Goal: Information Seeking & Learning: Understand process/instructions

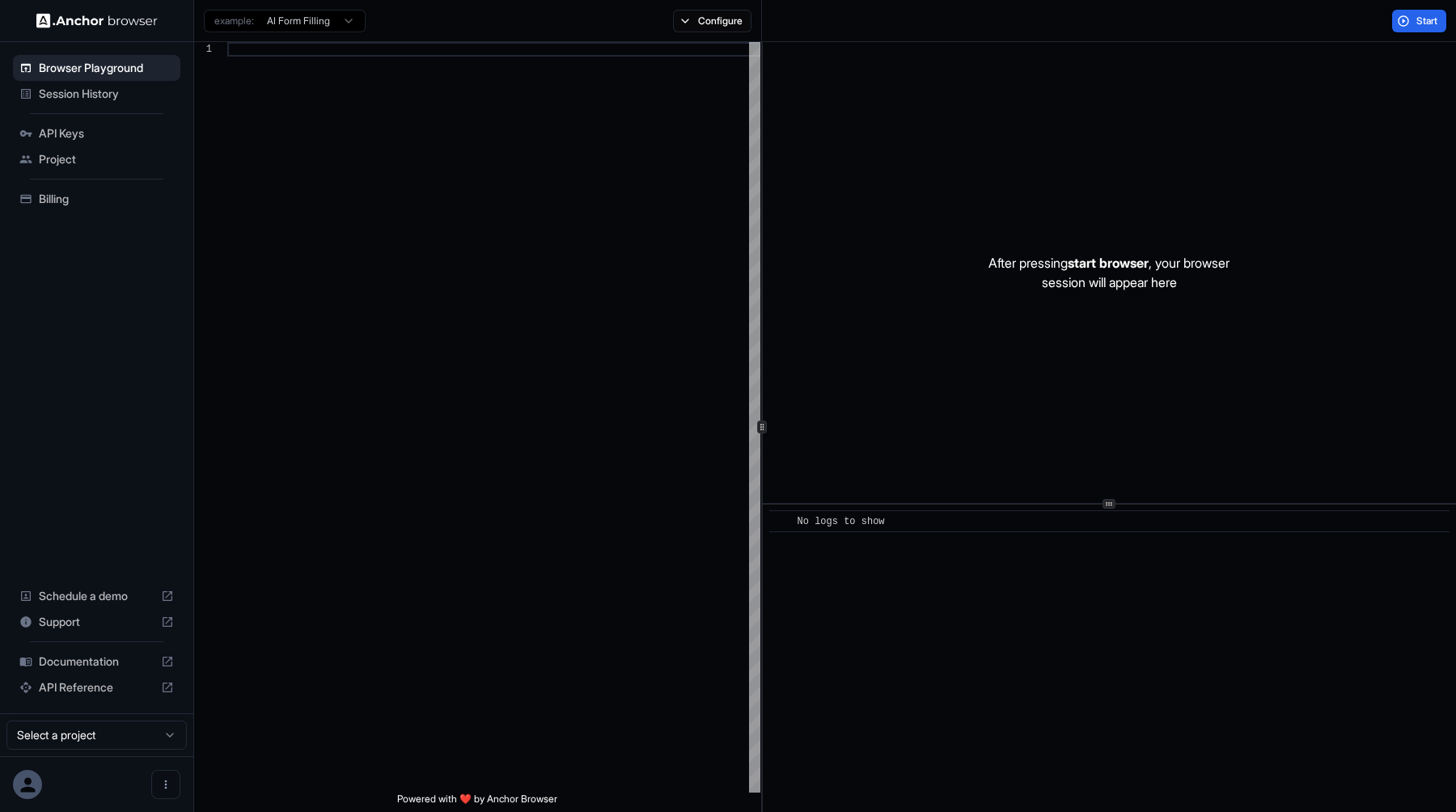
scroll to position [146, 0]
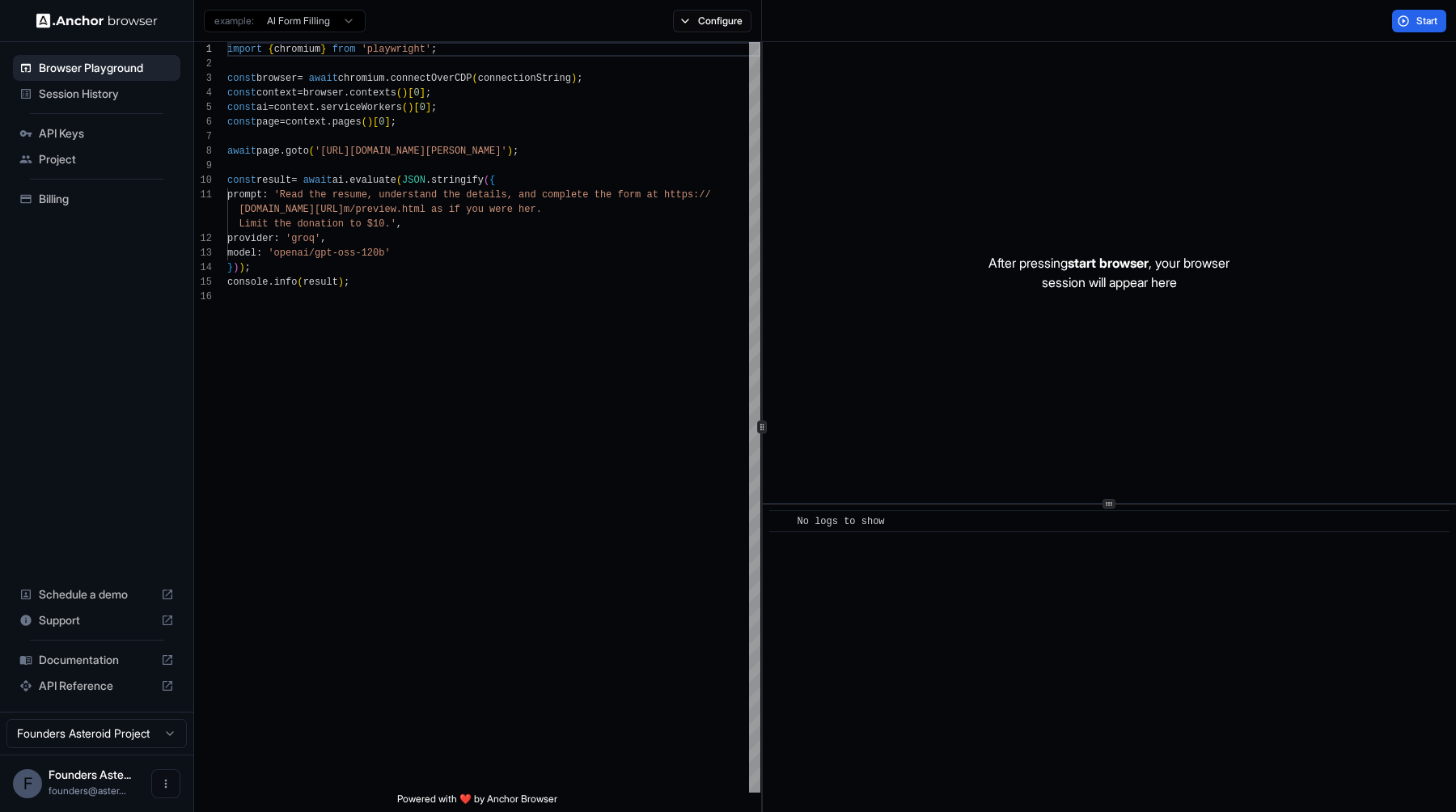
click at [88, 662] on span "Documentation" at bounding box center [96, 660] width 116 height 16
click at [543, 354] on div "import { chromium } from 'playwright' ; const browser = await chromium . connec…" at bounding box center [494, 541] width 534 height 998
click at [464, 186] on div "import { chromium } from 'playwright' ; const browser = await chromium . connec…" at bounding box center [494, 541] width 534 height 998
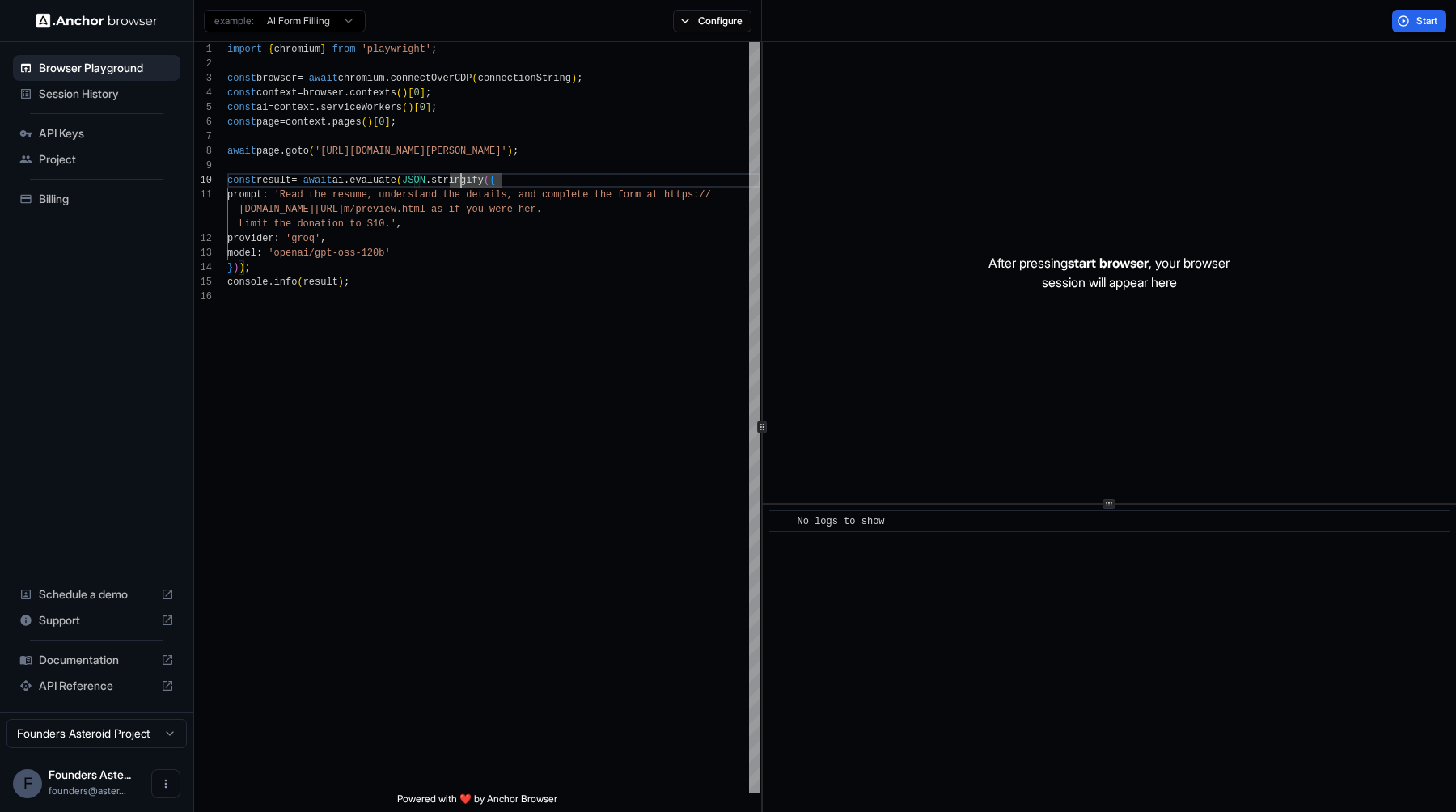
click at [298, 21] on html "Browser Playground Session History API Keys Project Billing Schedule a demo Sup…" at bounding box center [728, 406] width 1456 height 812
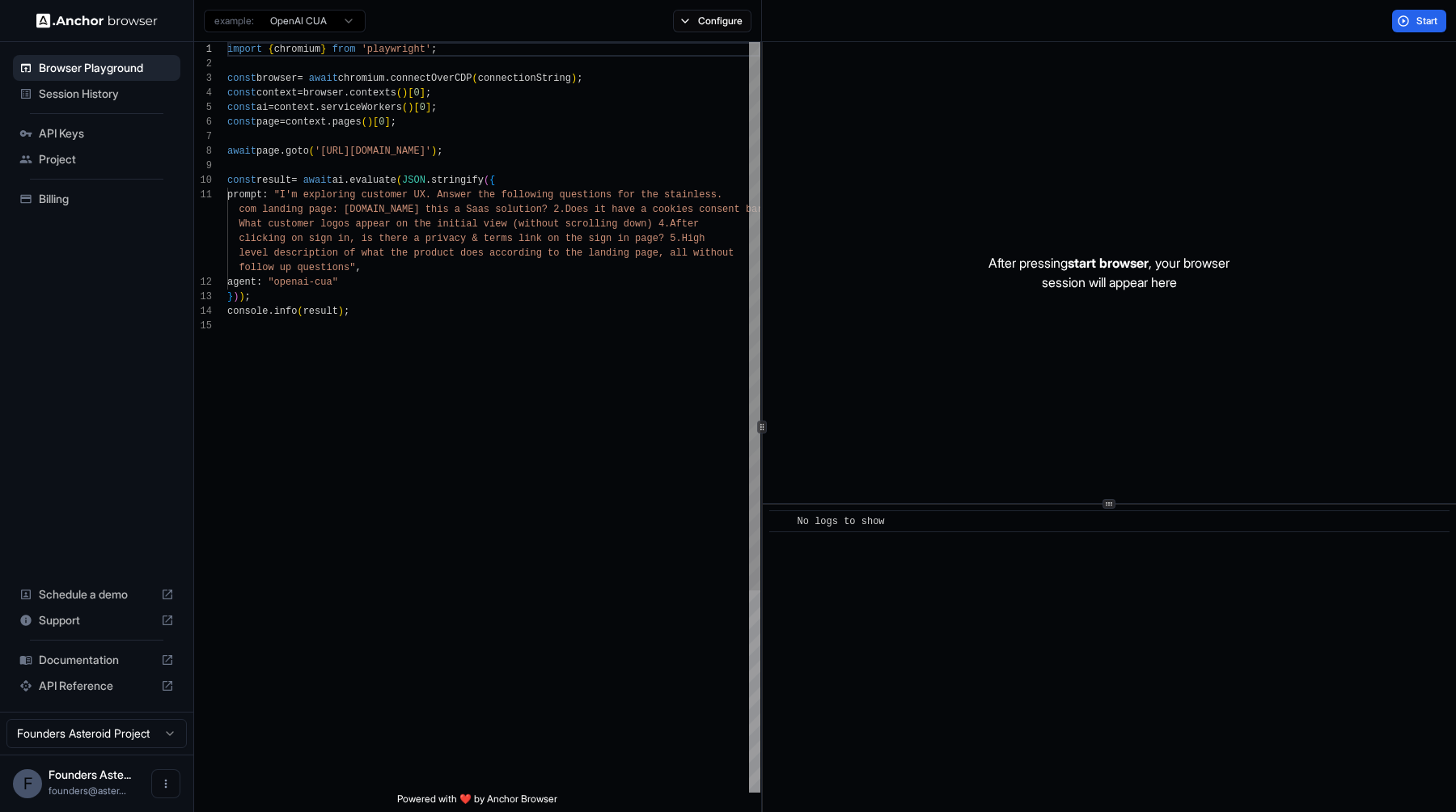
scroll to position [0, 0]
click at [309, 22] on html "Browser Playground Session History API Keys Project Billing Schedule a demo Sup…" at bounding box center [728, 406] width 1456 height 812
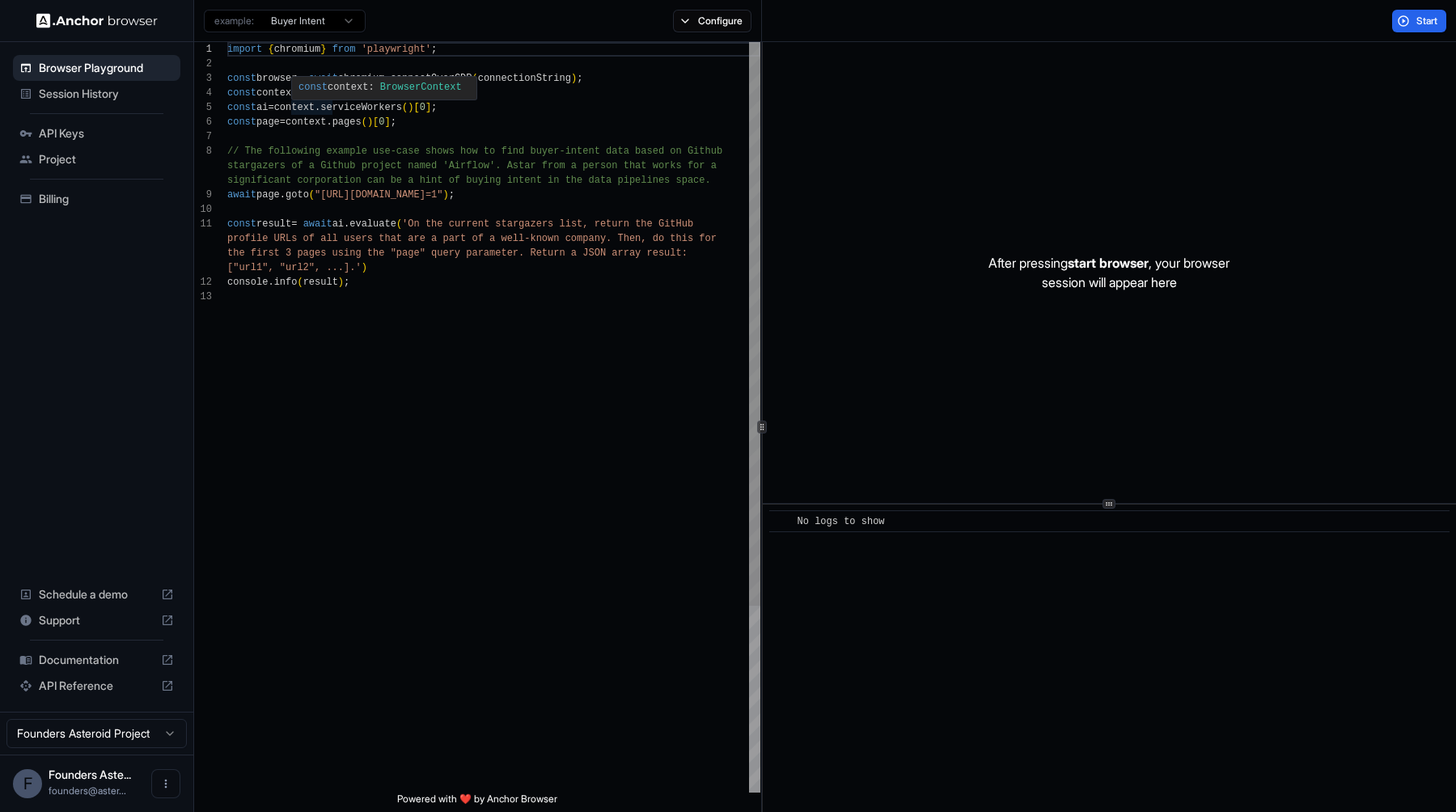
click at [348, 108] on div "import { chromium } from 'playwright' ; const browser = await chromium . connec…" at bounding box center [494, 541] width 534 height 998
click at [307, 120] on div "import { chromium } from 'playwright' ; const browser = await chromium . connec…" at bounding box center [494, 541] width 534 height 998
click at [402, 143] on div "import { chromium } from 'playwright' ; const browser = await chromium . connec…" at bounding box center [494, 541] width 534 height 998
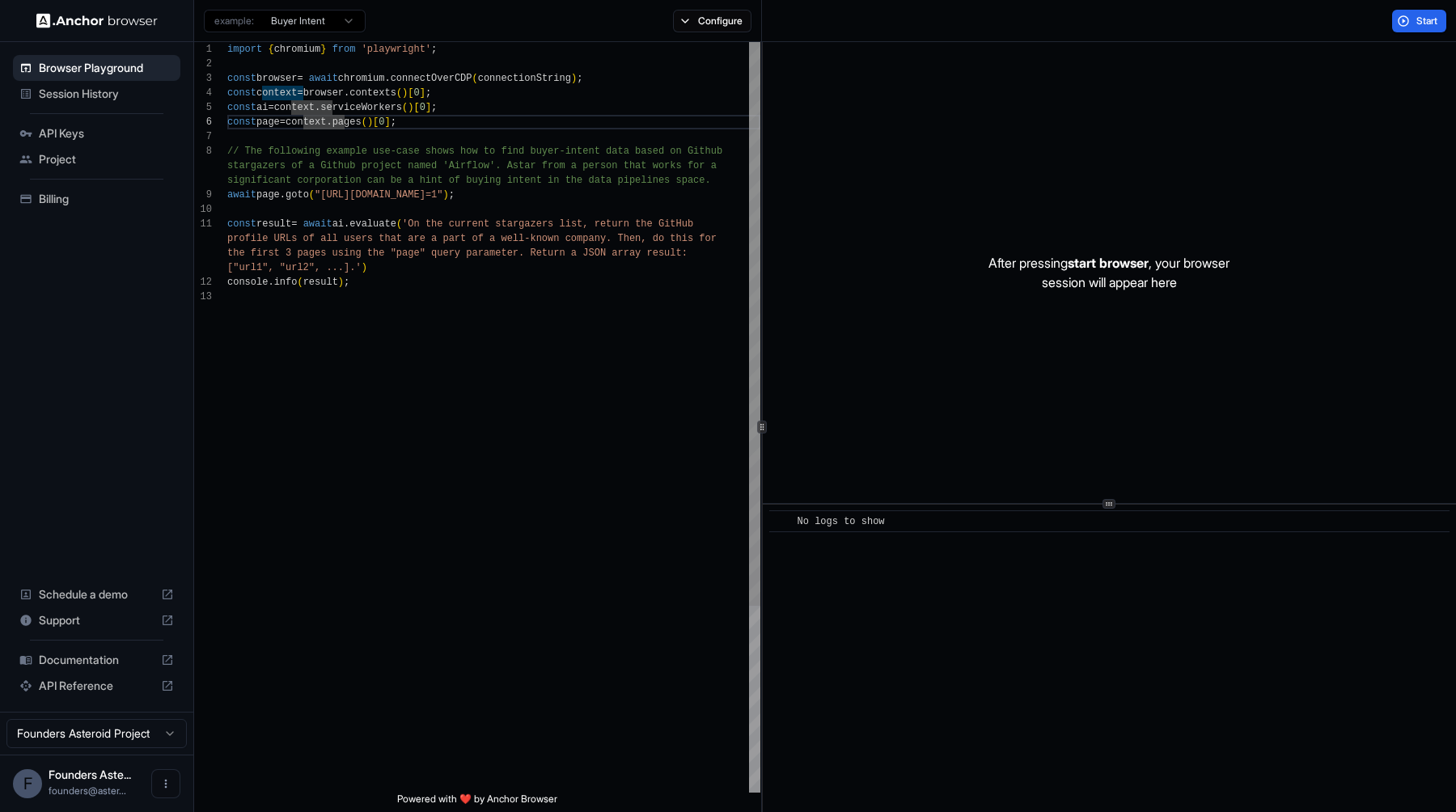
scroll to position [88, 0]
click at [358, 222] on div "import { chromium } from 'playwright' ; const browser = await chromium . connec…" at bounding box center [494, 541] width 534 height 998
click at [331, 103] on div "import { chromium } from 'playwright' ; const browser = await chromium . connec…" at bounding box center [494, 541] width 534 height 998
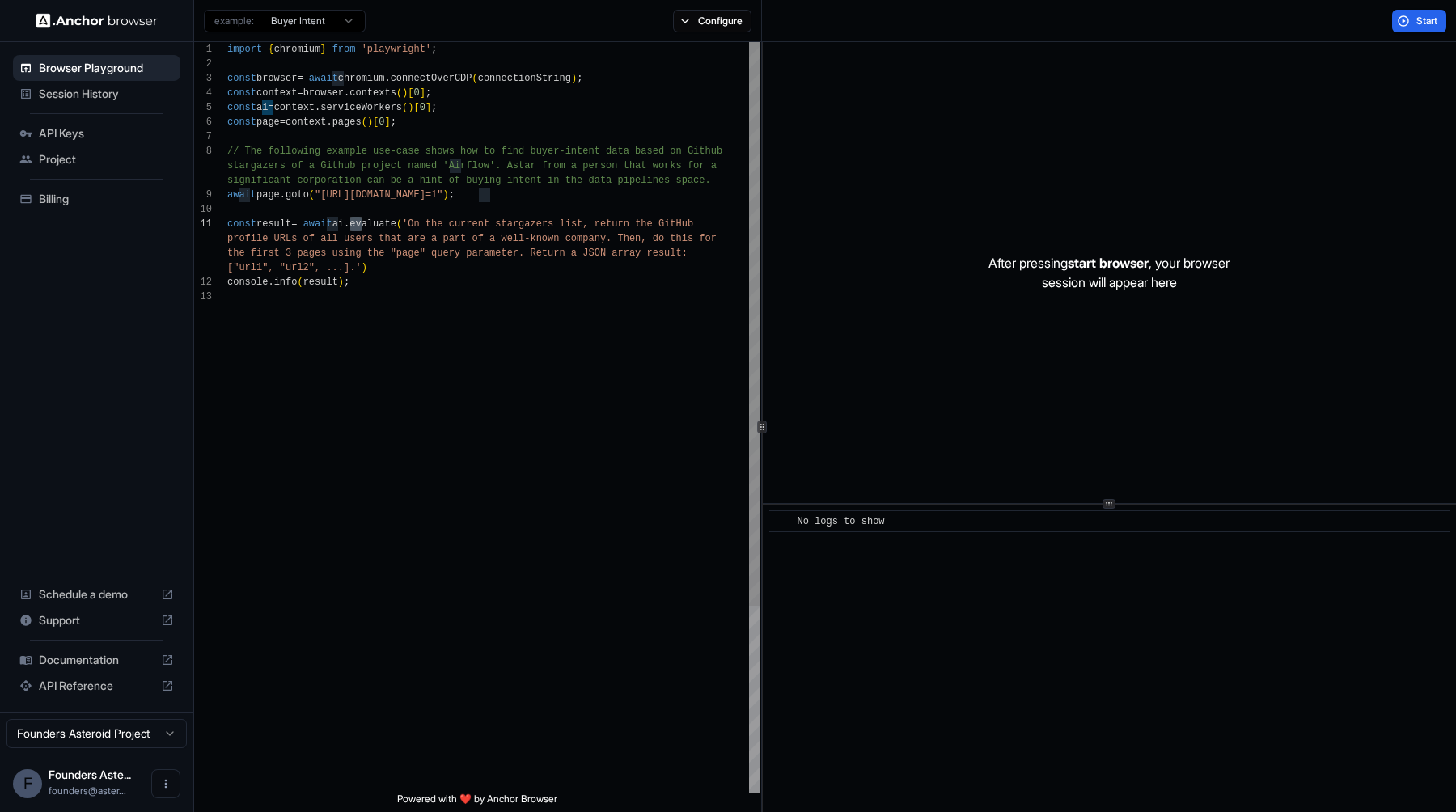
scroll to position [58, 0]
click at [306, 18] on html "Browser Playground Session History API Keys Project Billing Schedule a demo Sup…" at bounding box center [728, 406] width 1456 height 812
click at [307, 19] on html "Browser Playground Session History API Keys Project Billing Schedule a demo Sup…" at bounding box center [728, 406] width 1456 height 812
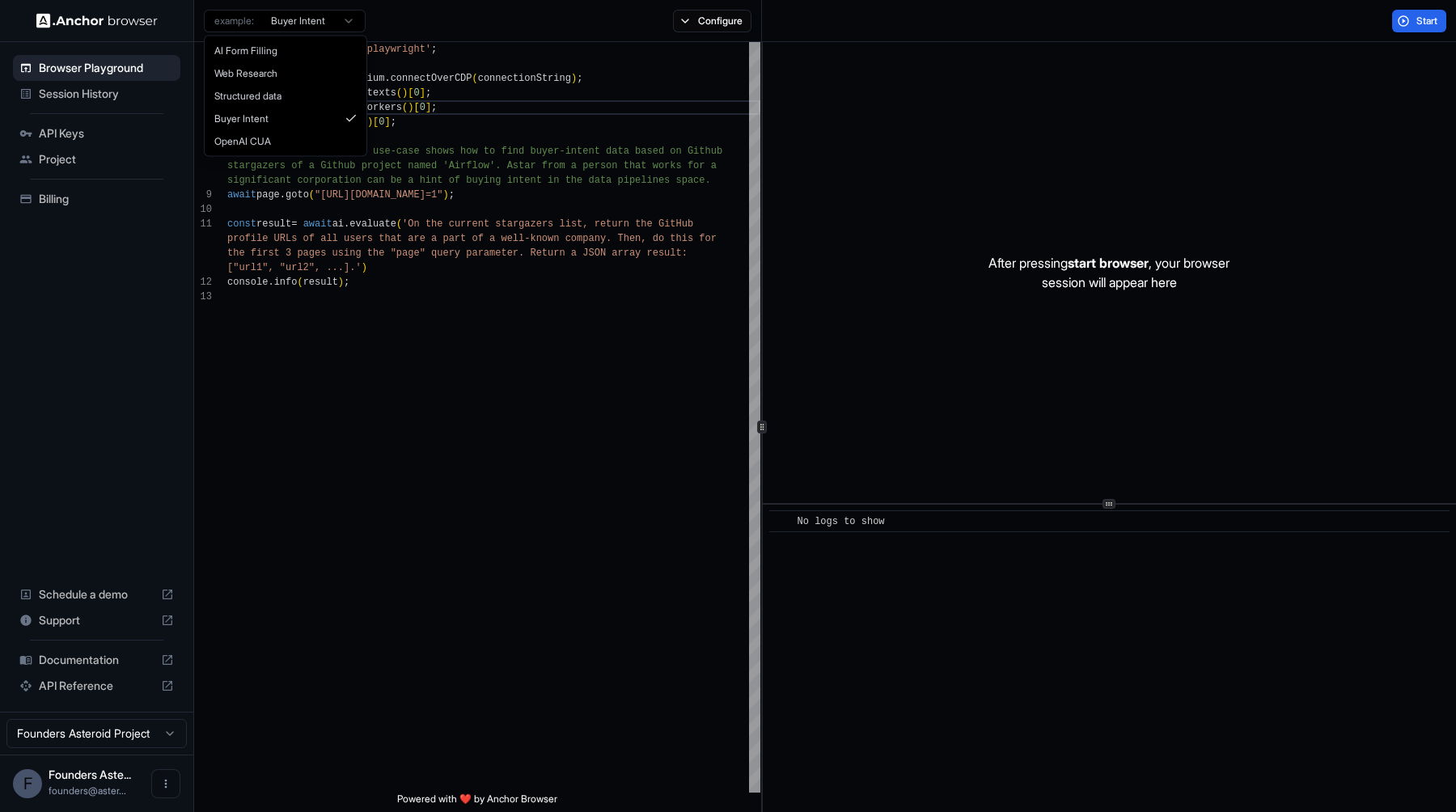
click at [304, 27] on html "Browser Playground Session History API Keys Project Billing Schedule a demo Sup…" at bounding box center [728, 406] width 1456 height 812
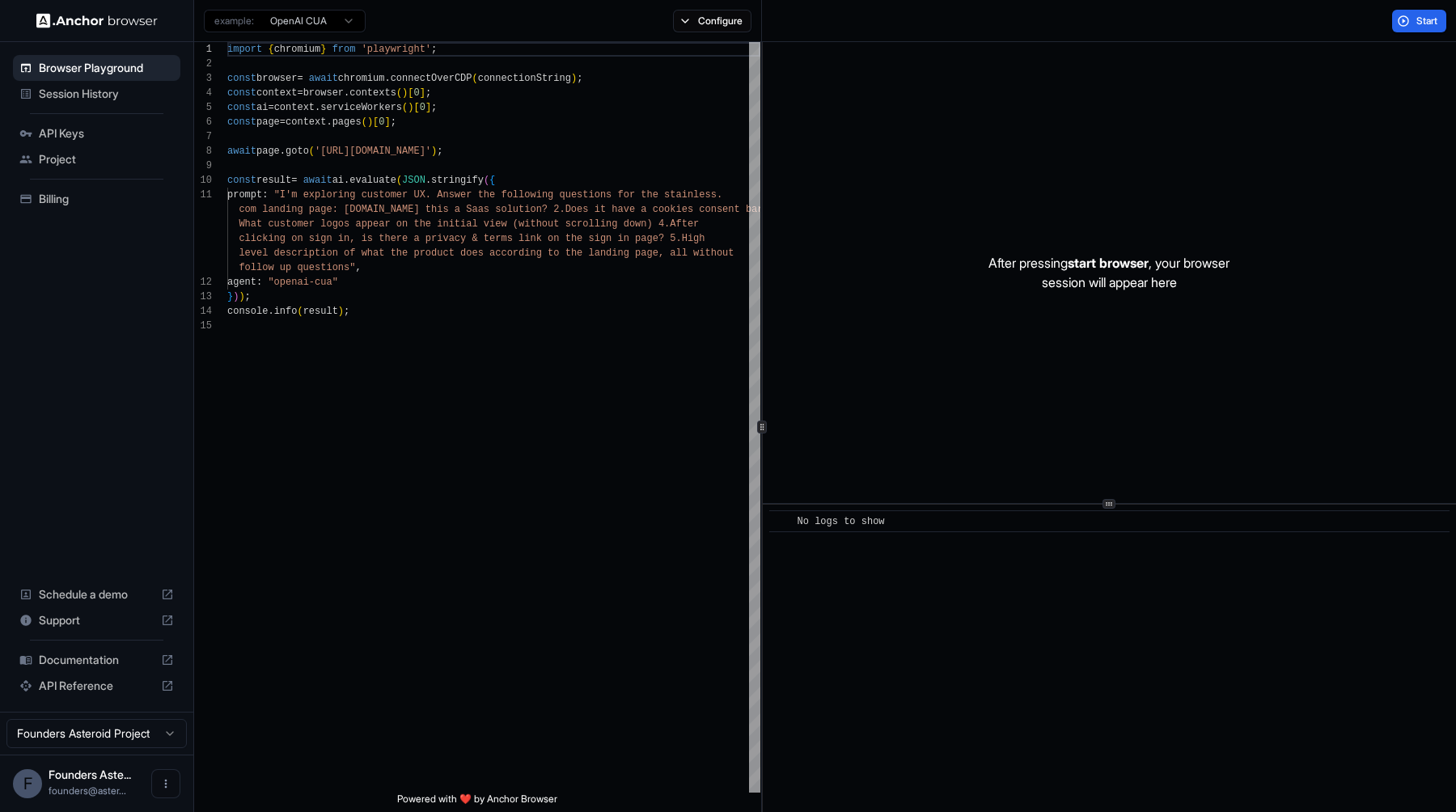
click at [289, 20] on html "Browser Playground Session History API Keys Project Billing Schedule a demo Sup…" at bounding box center [728, 406] width 1456 height 812
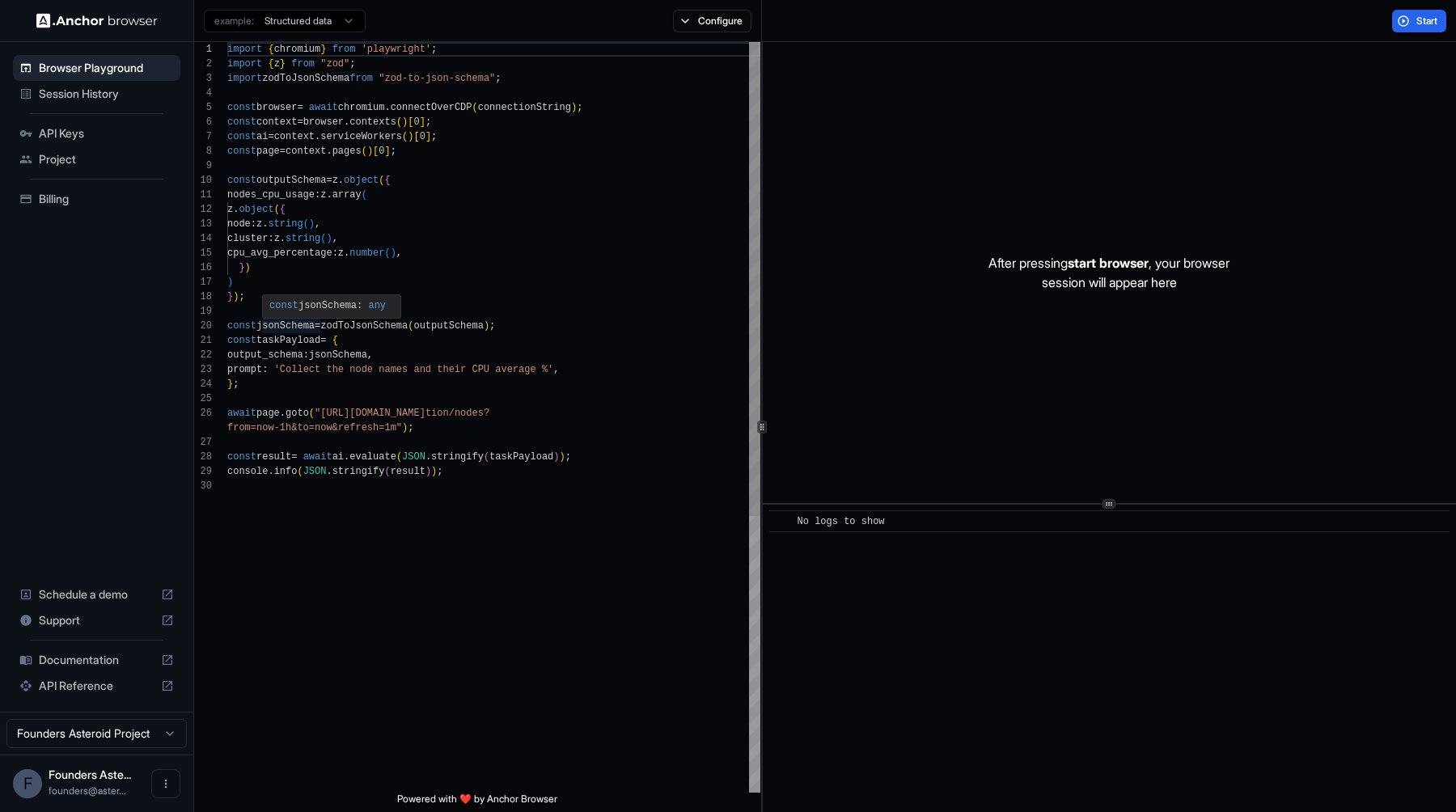
click at [470, 326] on div "import { chromium } from 'playwright' ; import { z } from "zod" ; import zodToJ…" at bounding box center [494, 636] width 534 height 1187
click at [314, 24] on html "Browser Playground Session History API Keys Project Billing Schedule a demo Sup…" at bounding box center [728, 406] width 1456 height 812
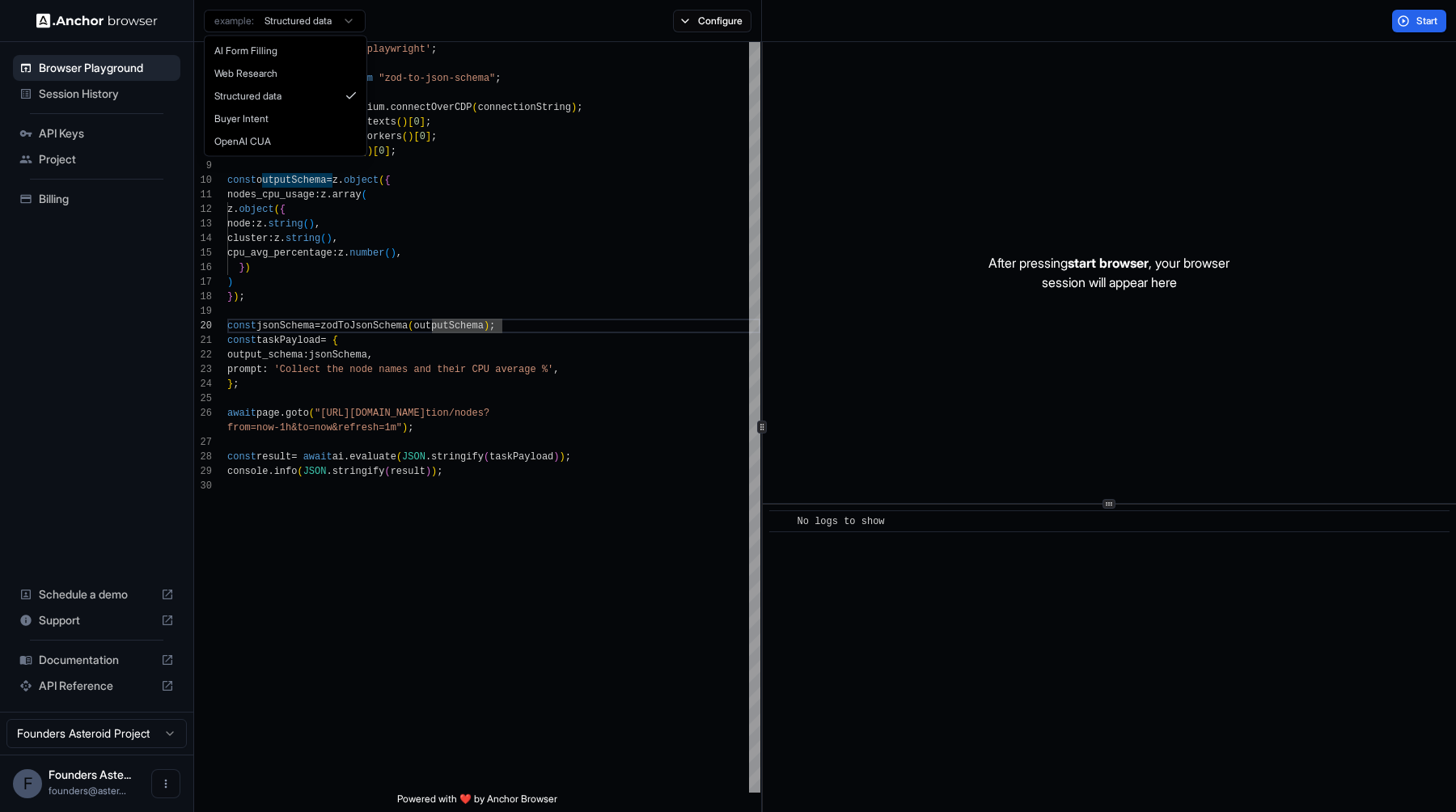
click at [314, 24] on html "Browser Playground Session History API Keys Project Billing Schedule a demo Sup…" at bounding box center [728, 406] width 1456 height 812
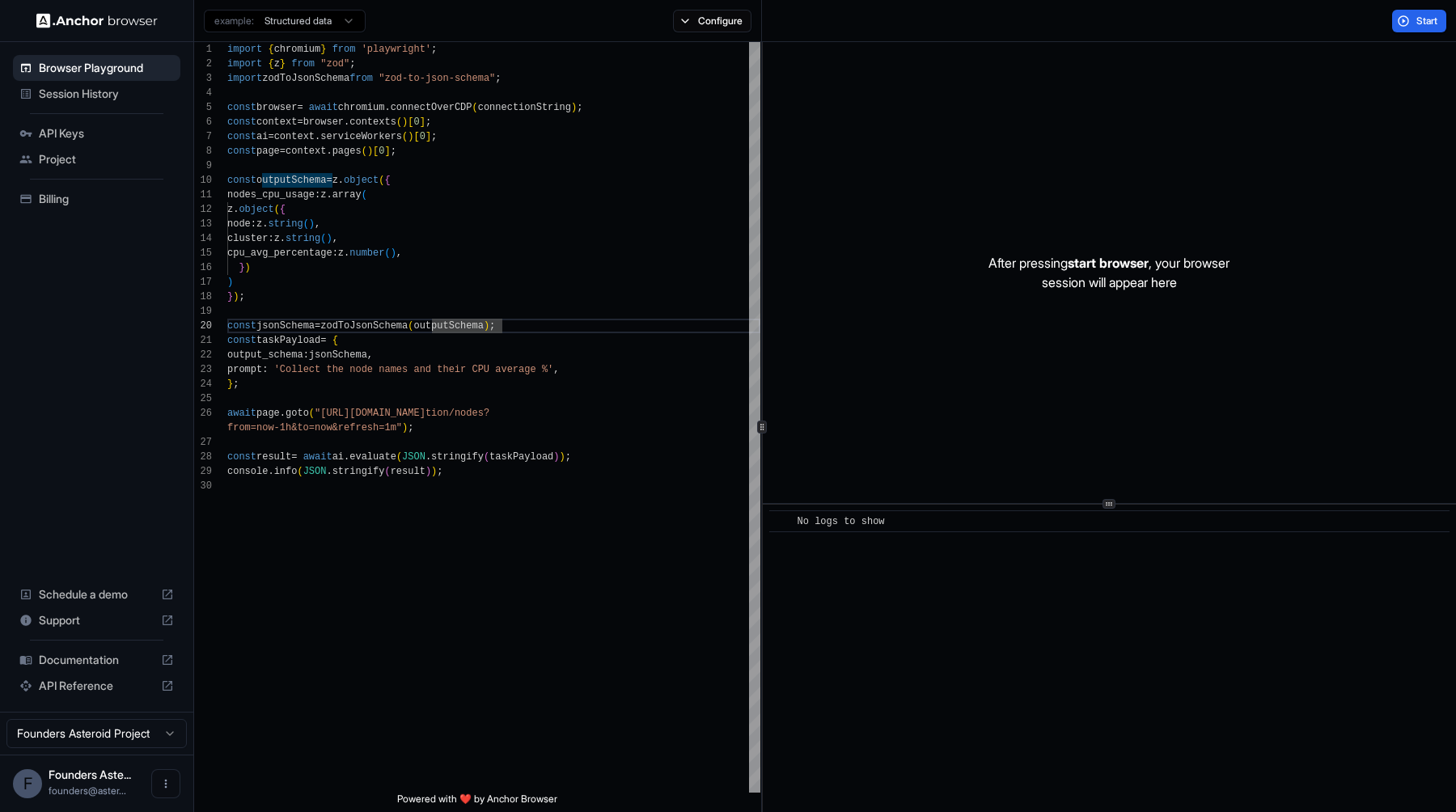
click at [314, 24] on html "Browser Playground Session History API Keys Project Billing Schedule a demo Sup…" at bounding box center [728, 406] width 1456 height 812
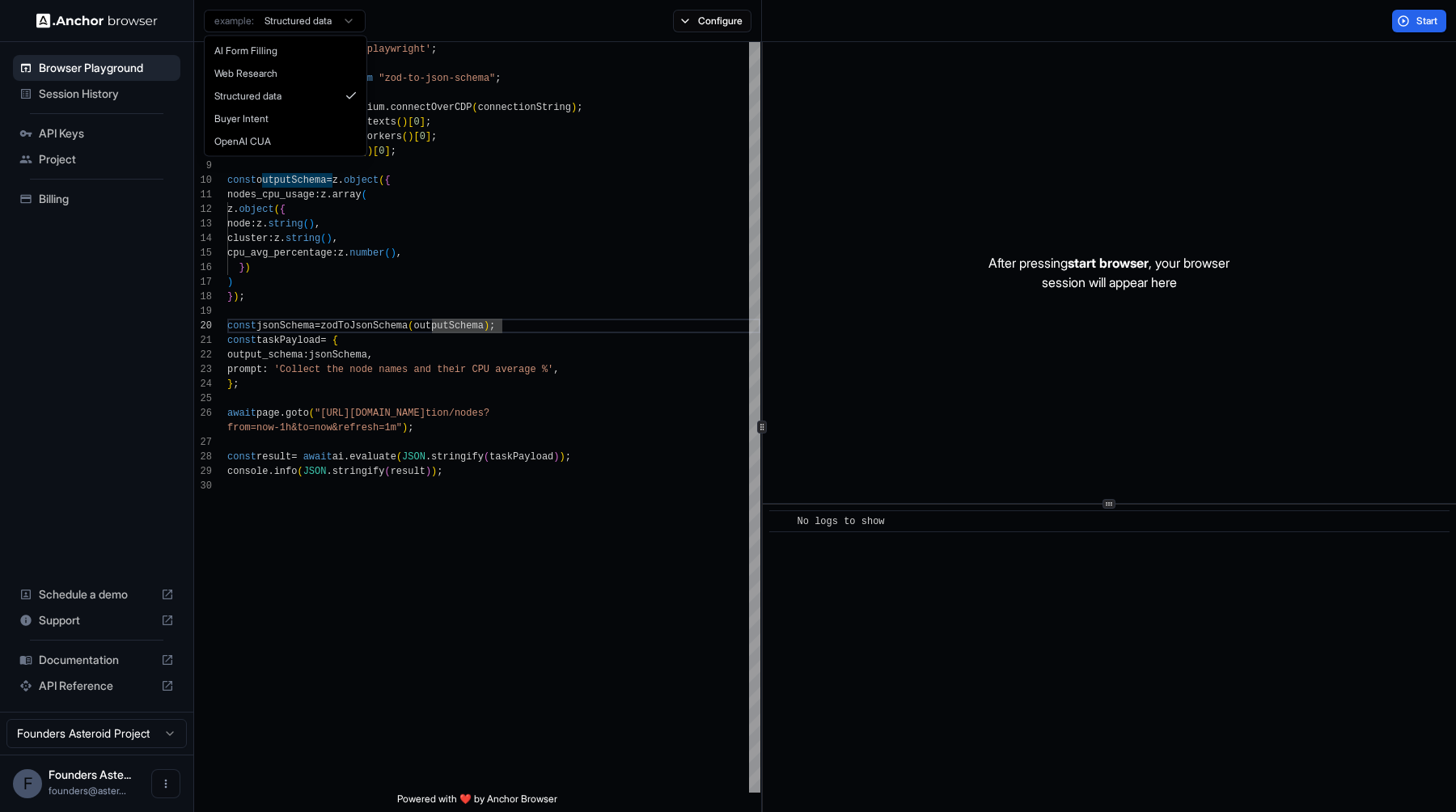
type textarea "**********"
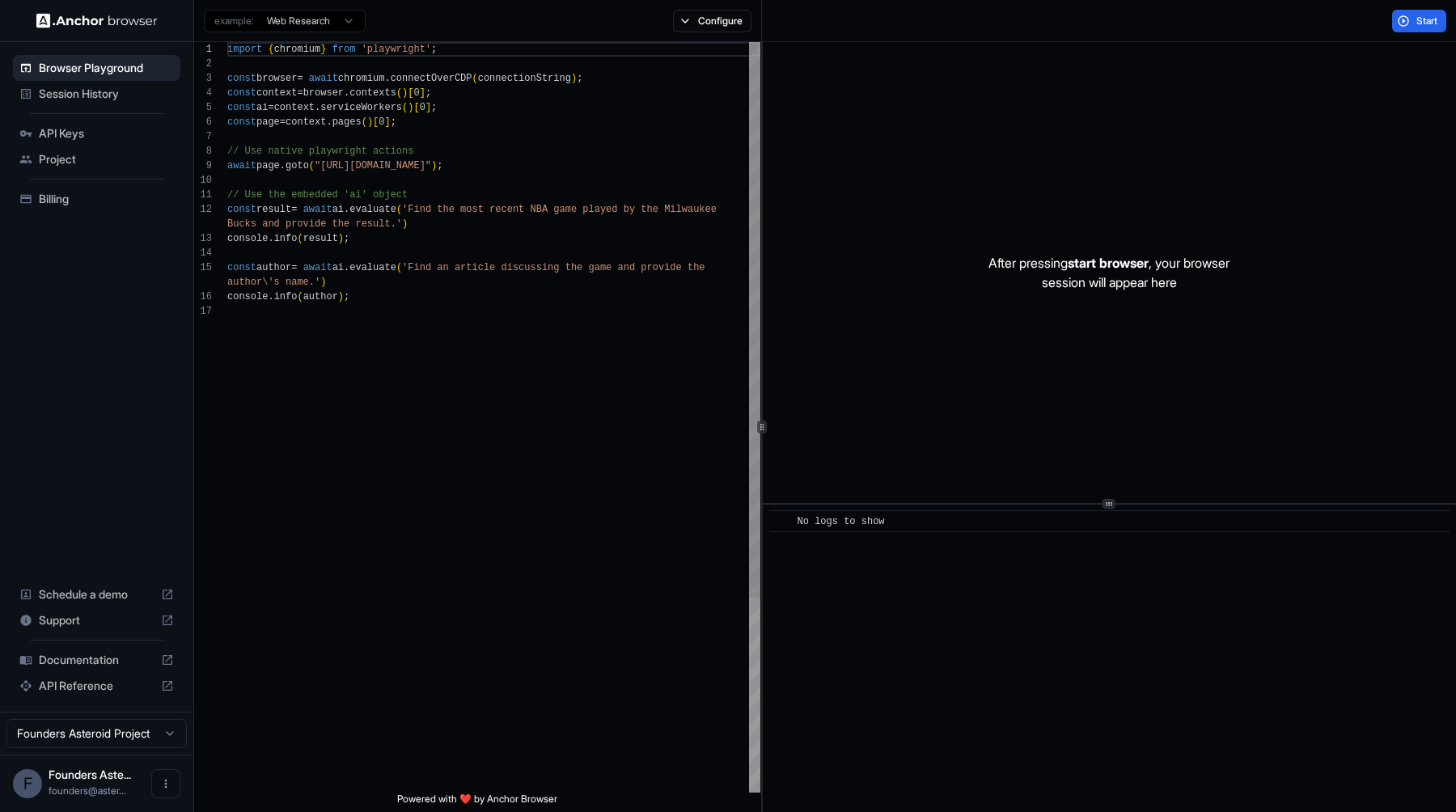
scroll to position [146, 0]
click at [321, 25] on html "Browser Playground Session History API Keys Project Billing Schedule a demo Sup…" at bounding box center [728, 406] width 1456 height 812
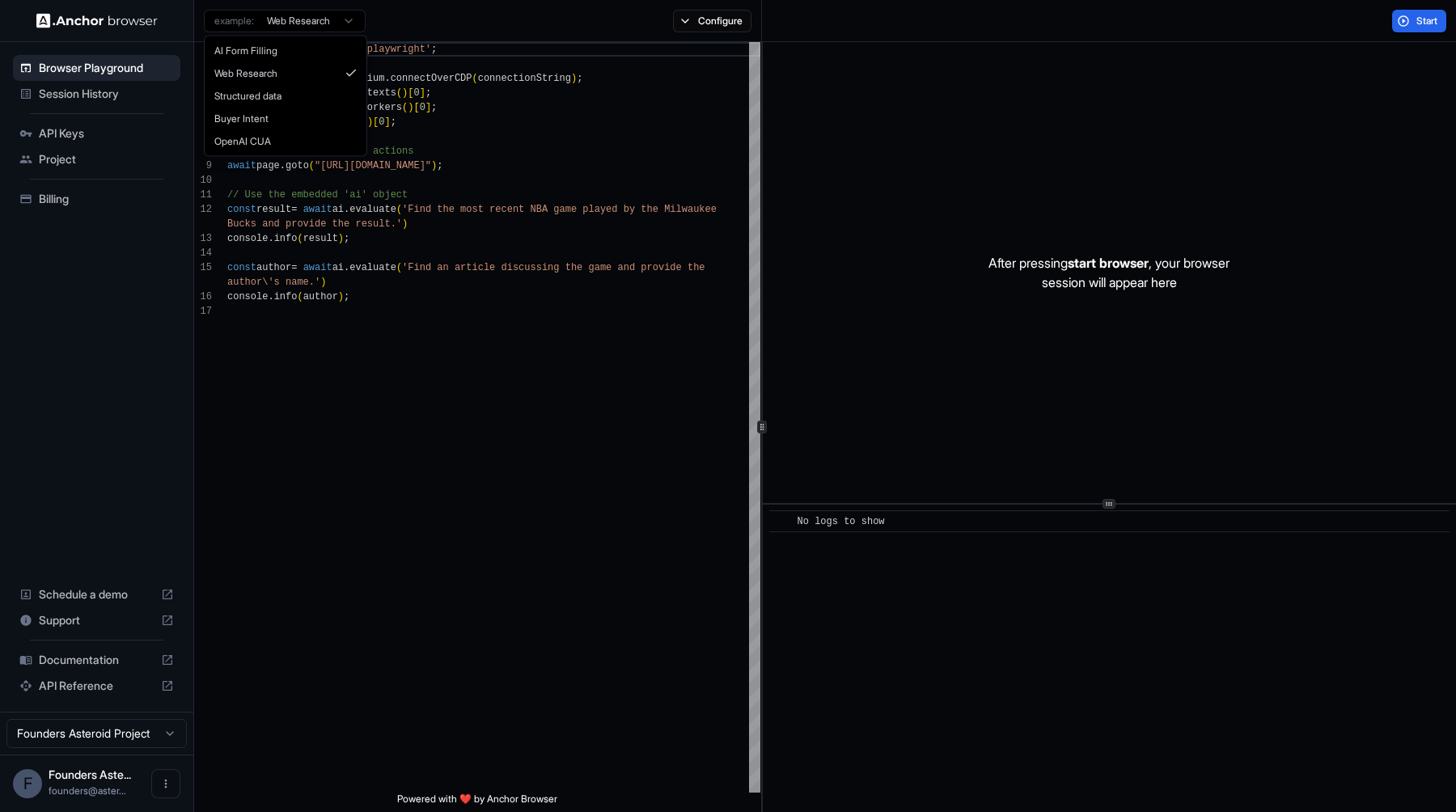
click at [483, 100] on html "Browser Playground Session History API Keys Project Billing Schedule a demo Sup…" at bounding box center [728, 406] width 1456 height 812
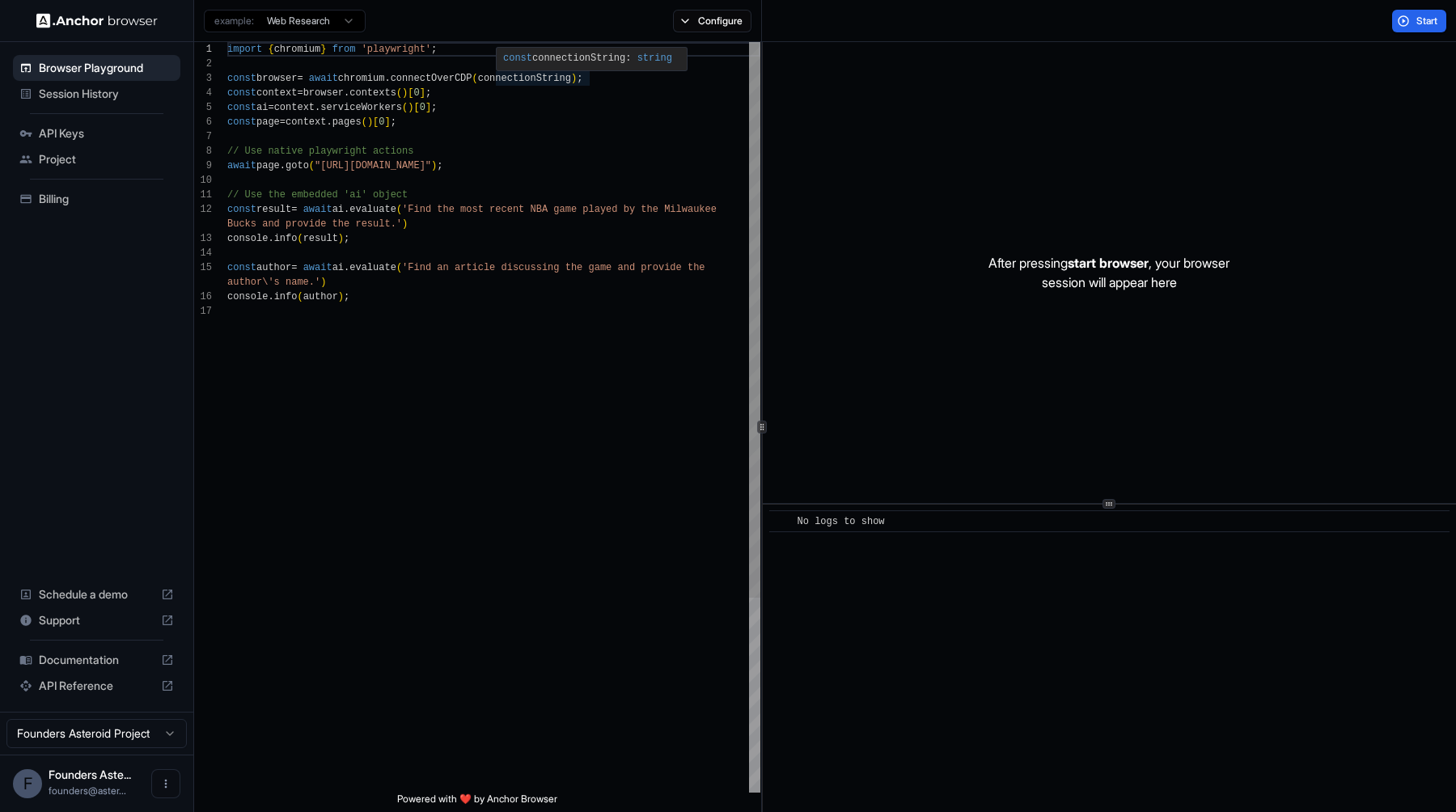
click at [531, 79] on div "import { chromium } from 'playwright' ; const browser = await chromium . connec…" at bounding box center [494, 549] width 534 height 1012
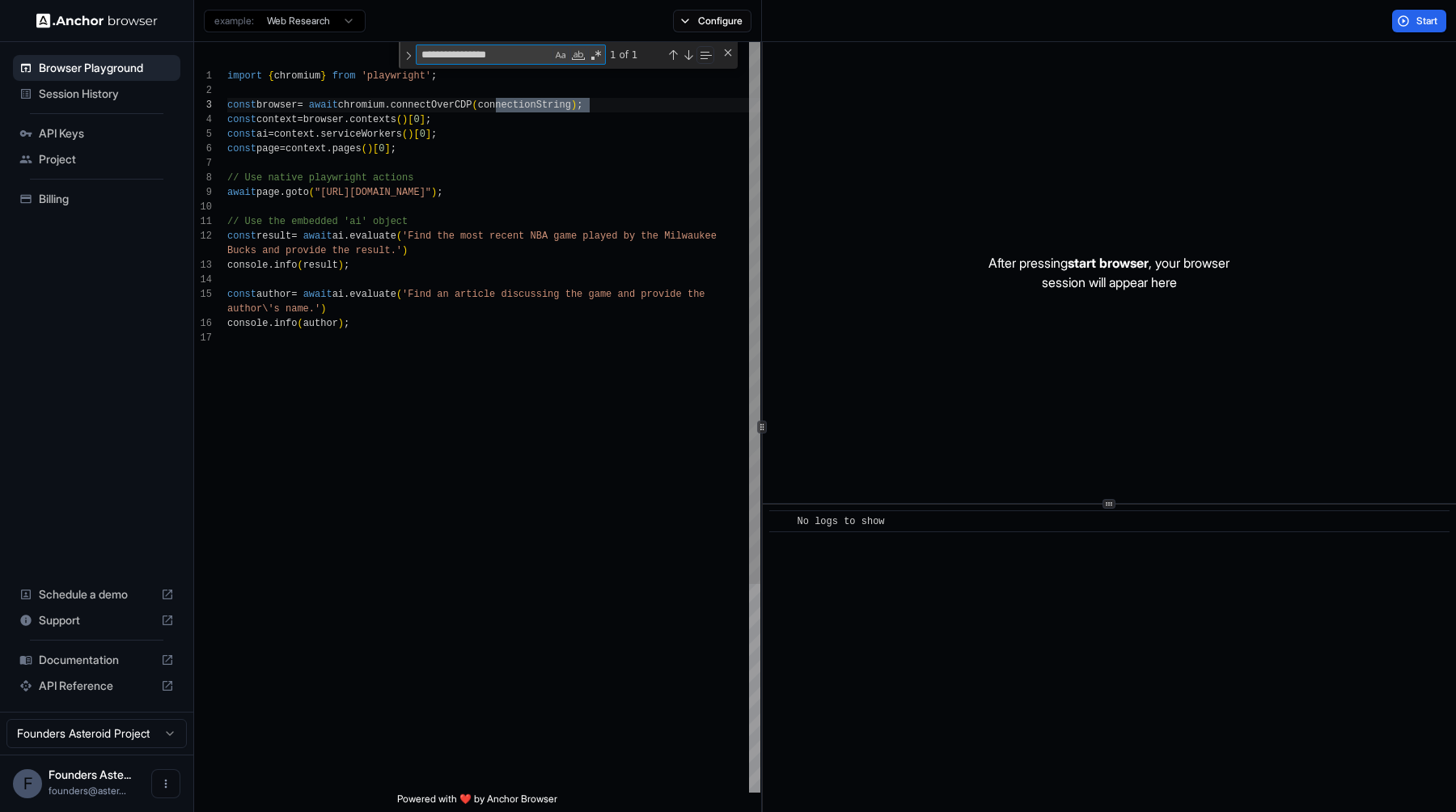
click at [508, 182] on div "import { chromium } from 'playwright' ; const browser = await chromium . connec…" at bounding box center [494, 562] width 534 height 1040
click at [286, 16] on html "Browser Playground Session History API Keys Project Billing Schedule a demo Sup…" at bounding box center [728, 406] width 1456 height 812
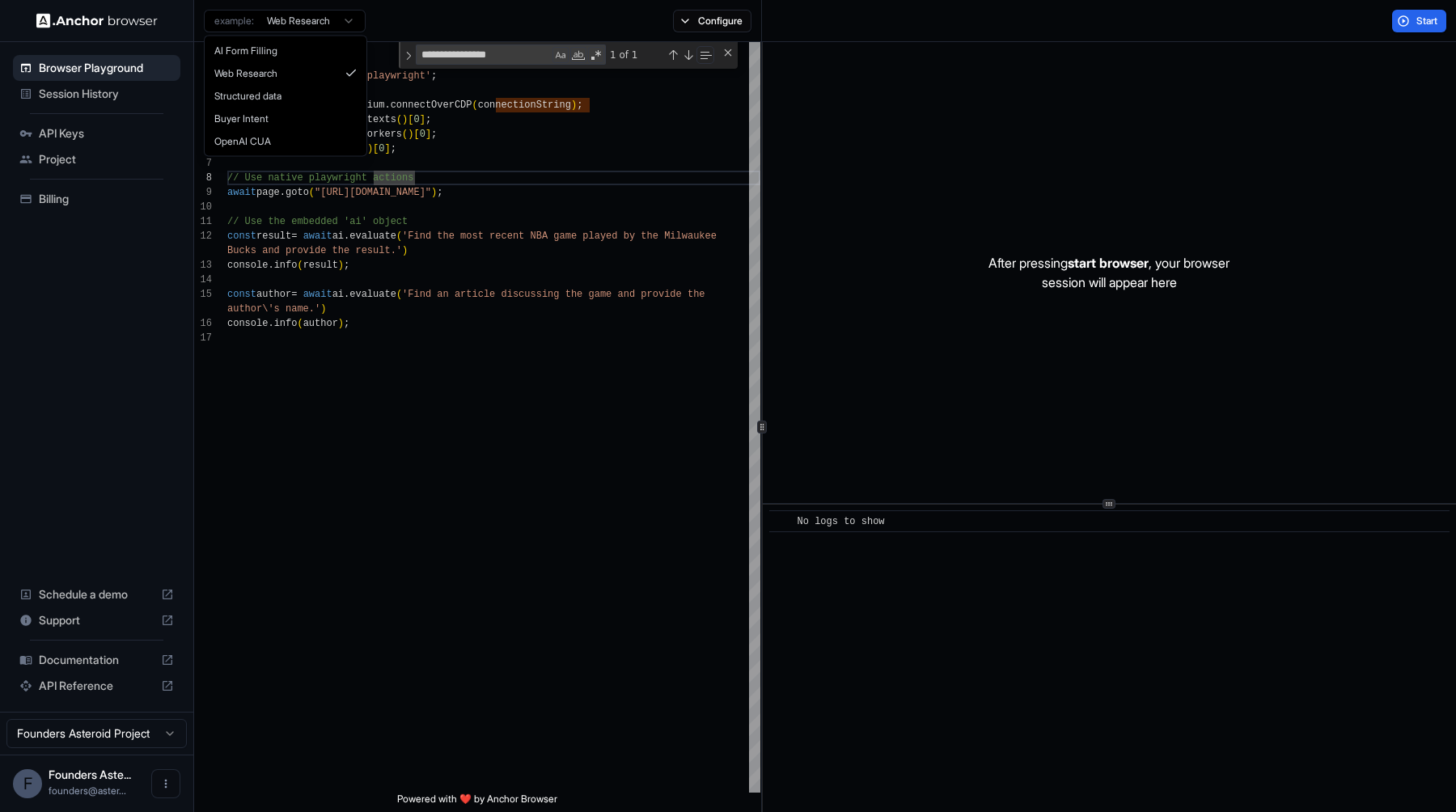
click at [700, 24] on html "Browser Playground Session History API Keys Project Billing Schedule a demo Sup…" at bounding box center [728, 406] width 1456 height 812
click at [700, 24] on button "Configure" at bounding box center [712, 21] width 78 height 23
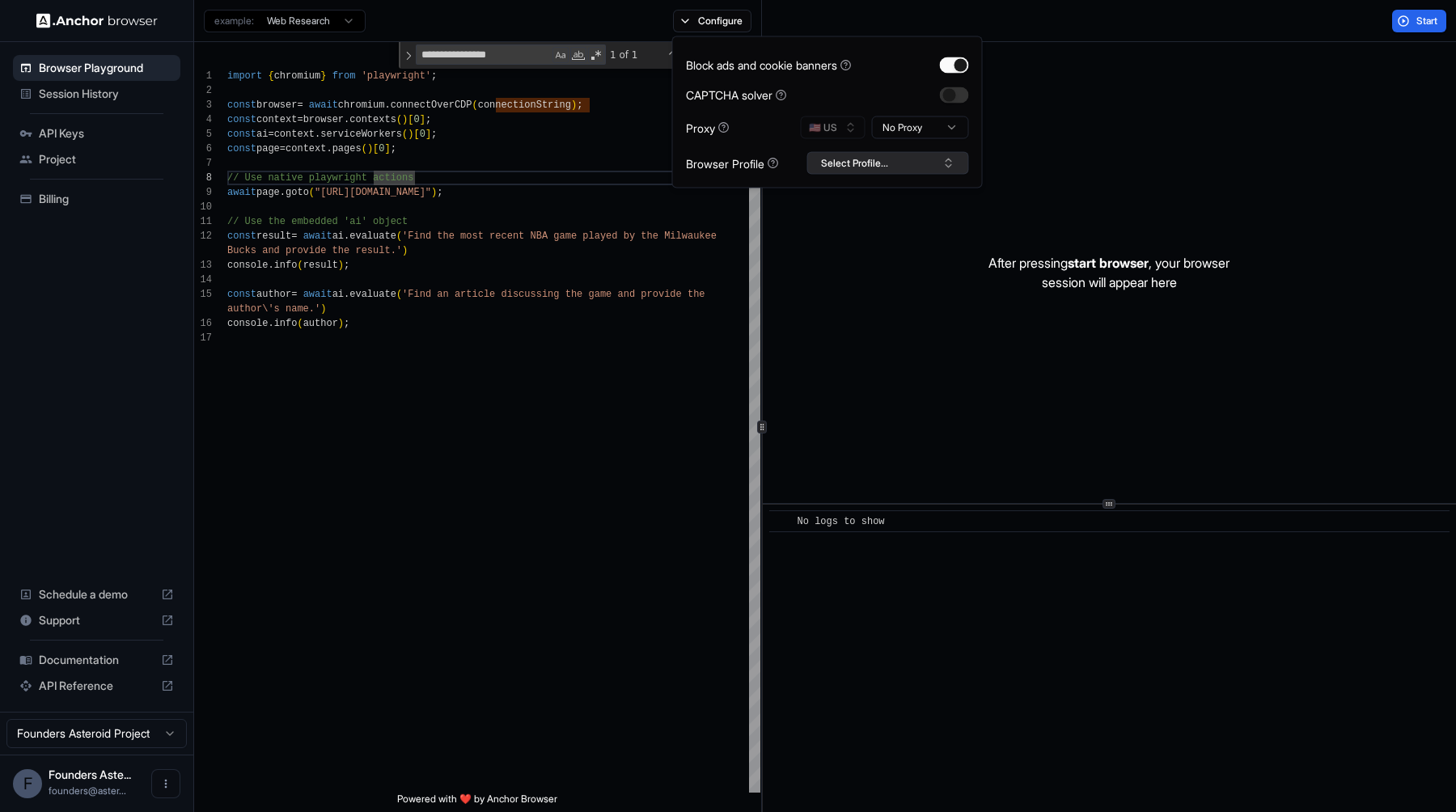
click at [876, 164] on button "Select Profile..." at bounding box center [888, 164] width 162 height 23
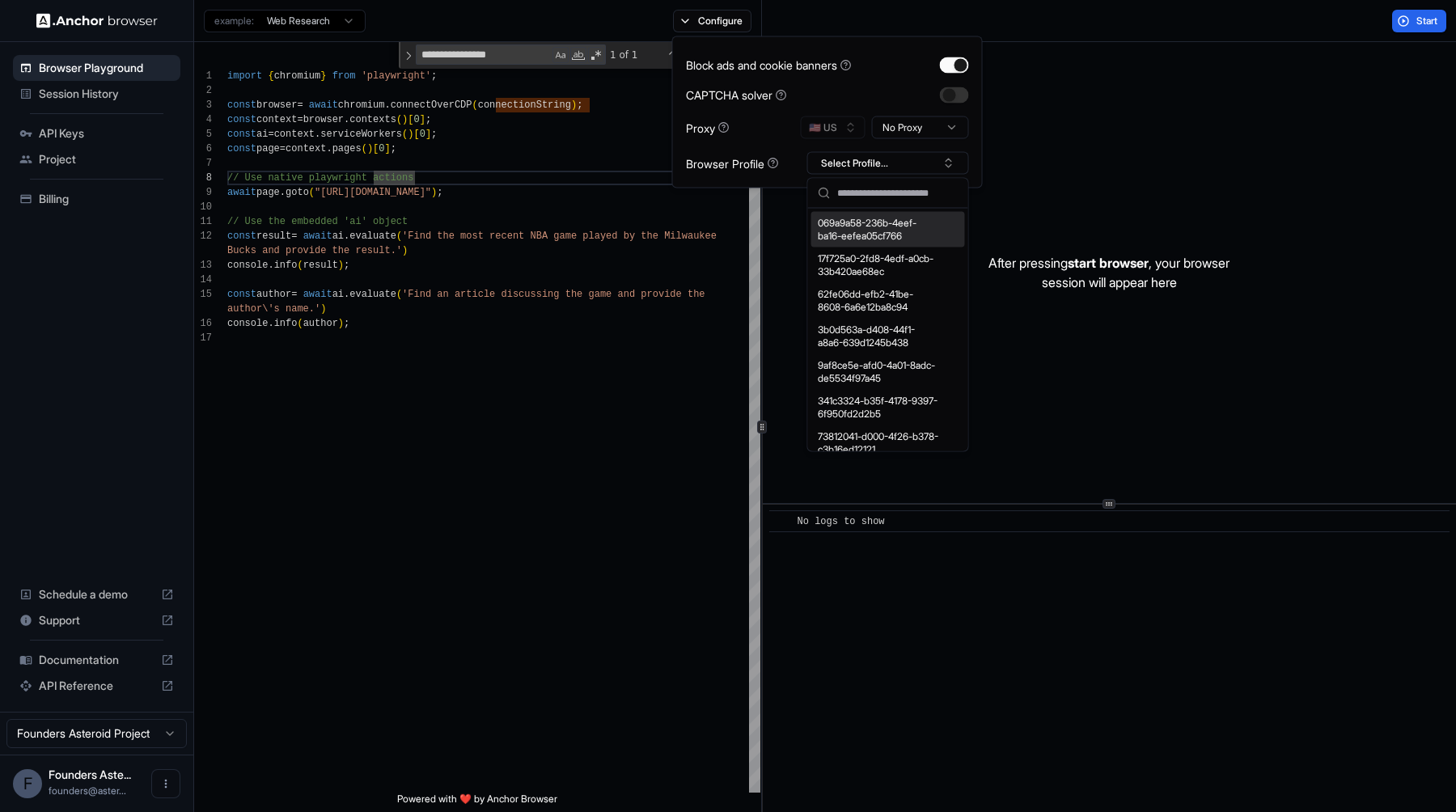
click at [307, 21] on html "Browser Playground Session History API Keys Project Billing Schedule a demo Sup…" at bounding box center [728, 406] width 1456 height 812
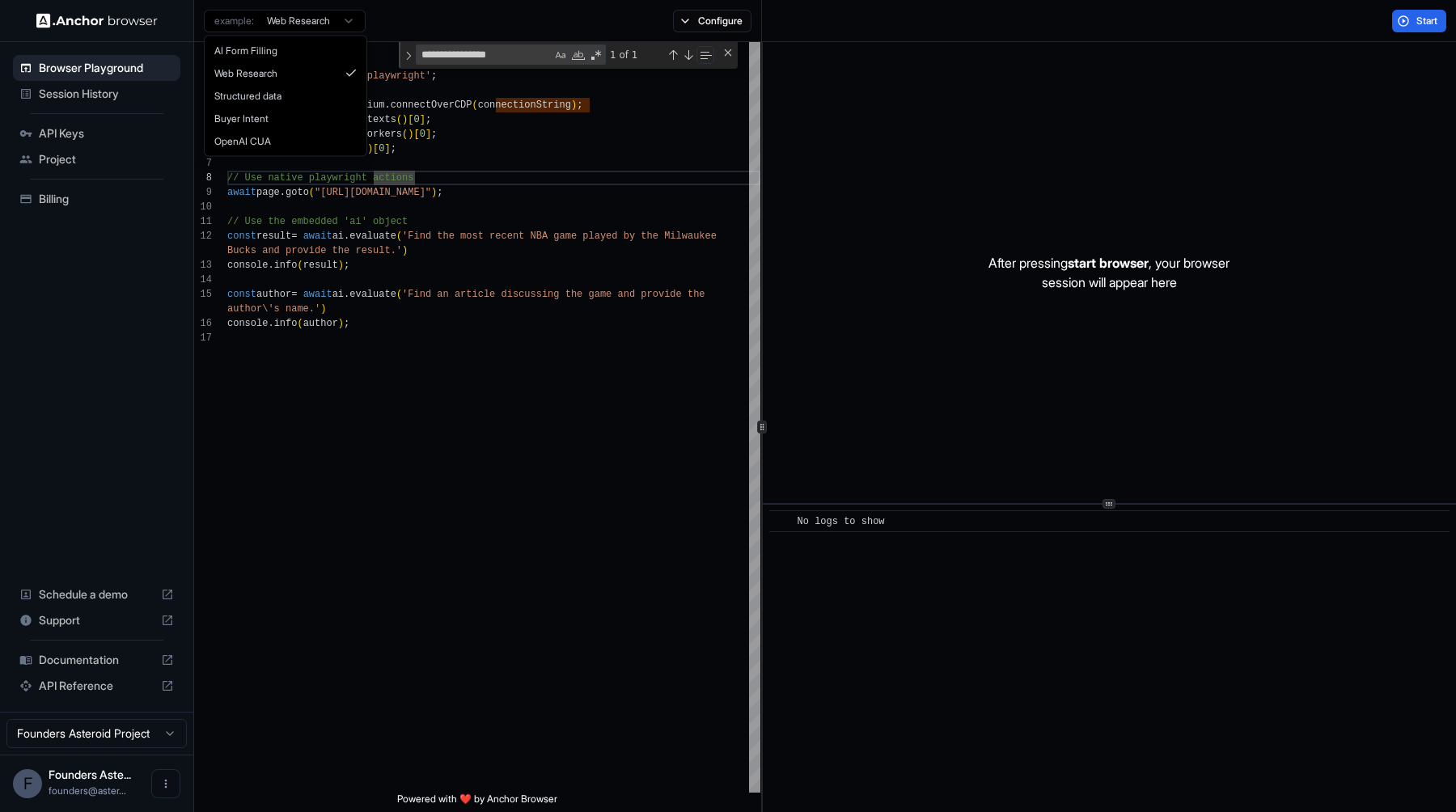
click at [122, 86] on html "Browser Playground Session History API Keys Project Billing Schedule a demo Sup…" at bounding box center [728, 406] width 1456 height 812
click at [93, 92] on span "Session History" at bounding box center [106, 93] width 136 height 16
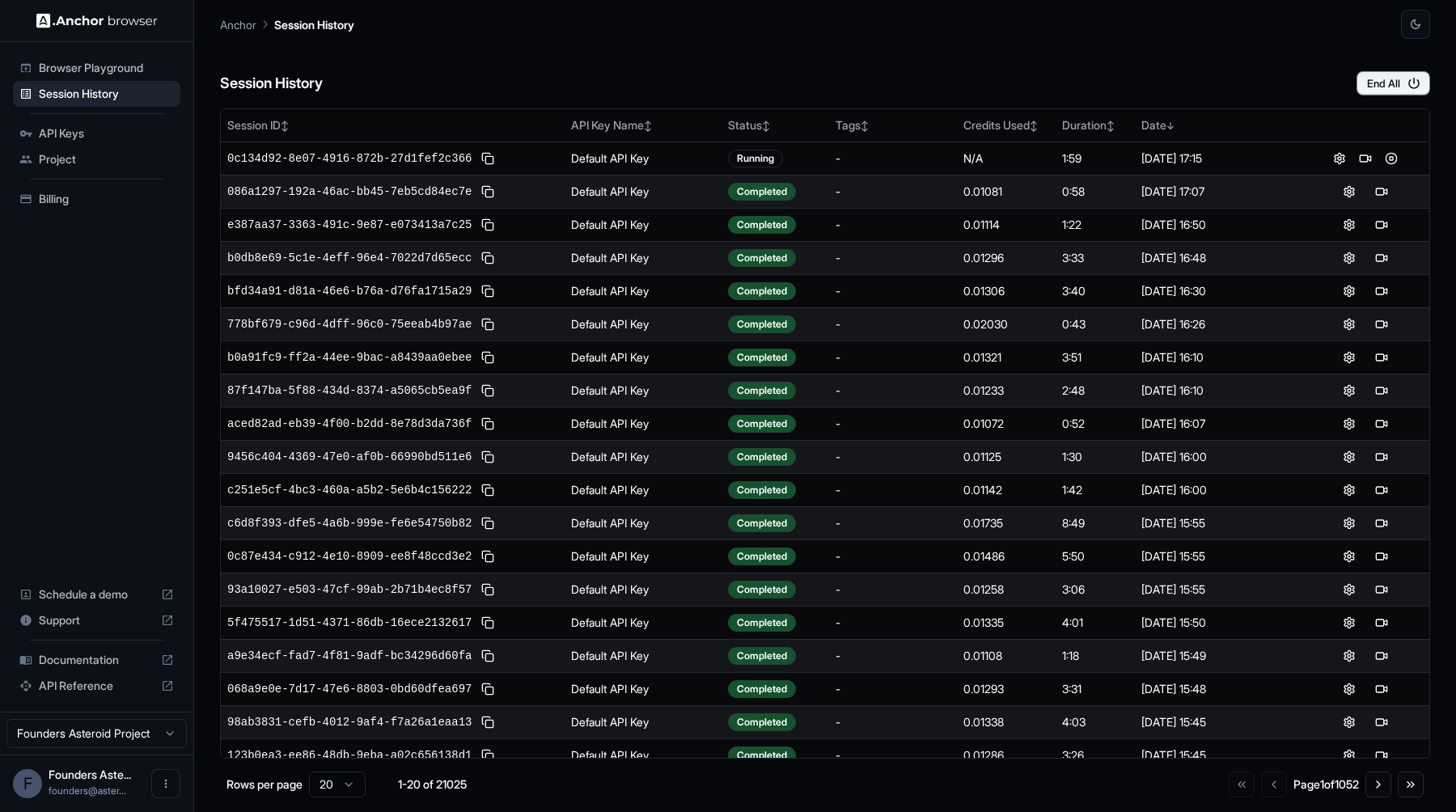
click at [130, 65] on span "Browser Playground" at bounding box center [106, 68] width 136 height 16
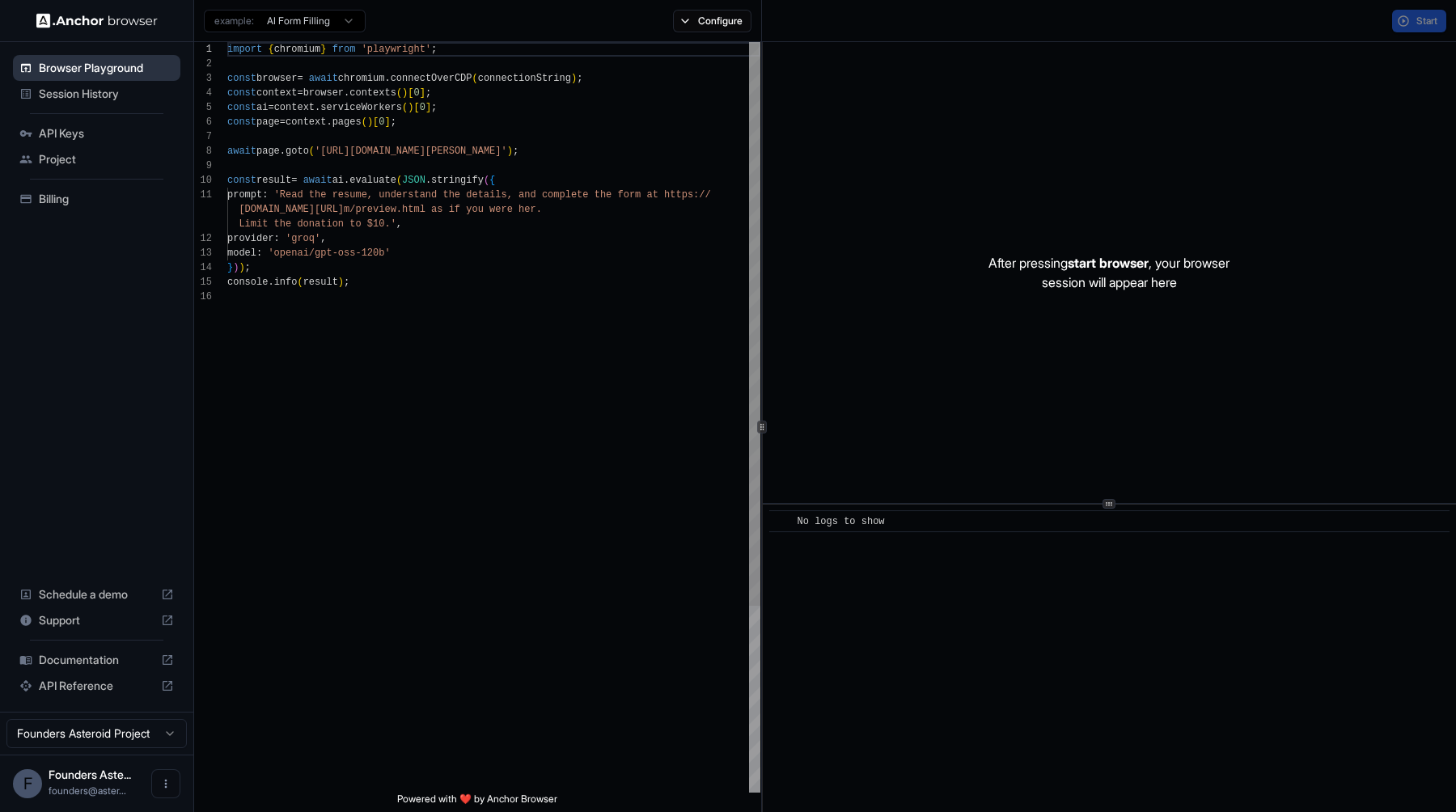
scroll to position [146, 0]
click at [436, 572] on div "import { chromium } from 'playwright' ; const browser = await chromium . connec…" at bounding box center [494, 541] width 534 height 998
click at [323, 258] on div "import { chromium } from 'playwright' ; const browser = await chromium . connec…" at bounding box center [494, 541] width 534 height 998
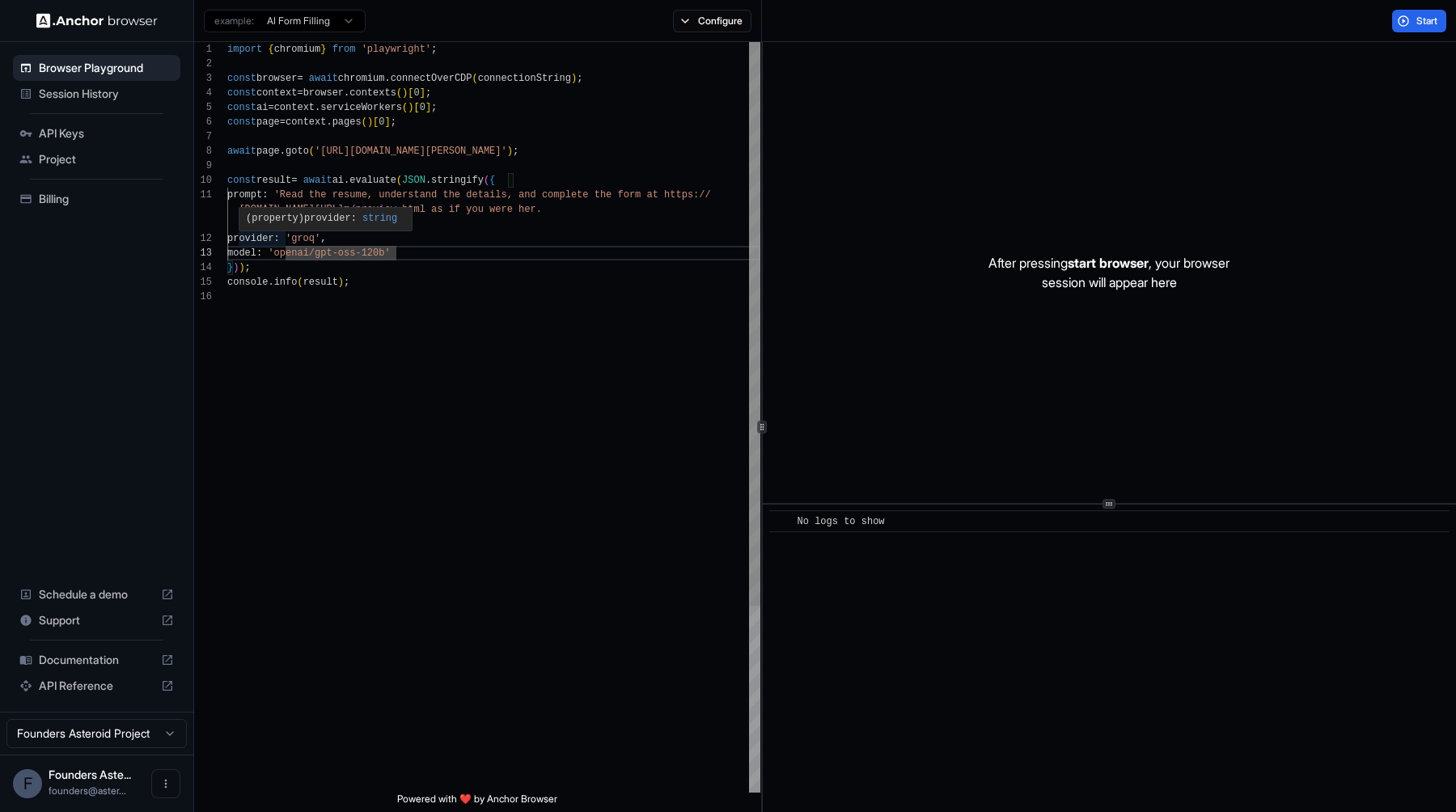
click at [281, 244] on div "import { chromium } from 'playwright' ; const browser = await chromium . connec…" at bounding box center [494, 541] width 534 height 998
click at [365, 254] on div "import { chromium } from 'playwright' ; const browser = await chromium . connec…" at bounding box center [494, 541] width 534 height 998
click at [376, 171] on div "import { chromium } from 'playwright' ; const browser = await chromium . connec…" at bounding box center [494, 541] width 534 height 998
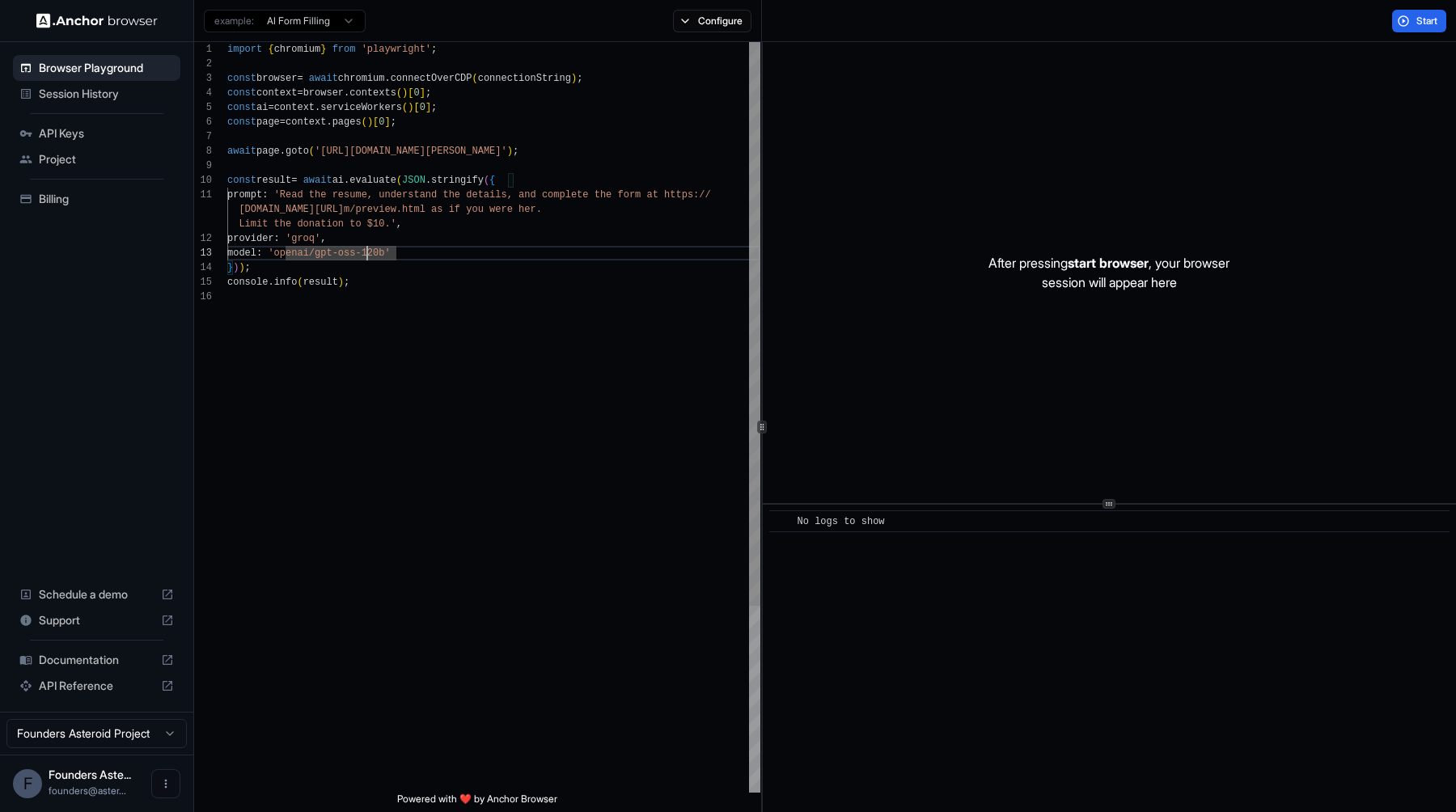
type textarea "**********"
click at [386, 184] on div "import { chromium } from 'playwright' ; const browser = await chromium . connec…" at bounding box center [494, 541] width 534 height 998
